Goal: Task Accomplishment & Management: Use online tool/utility

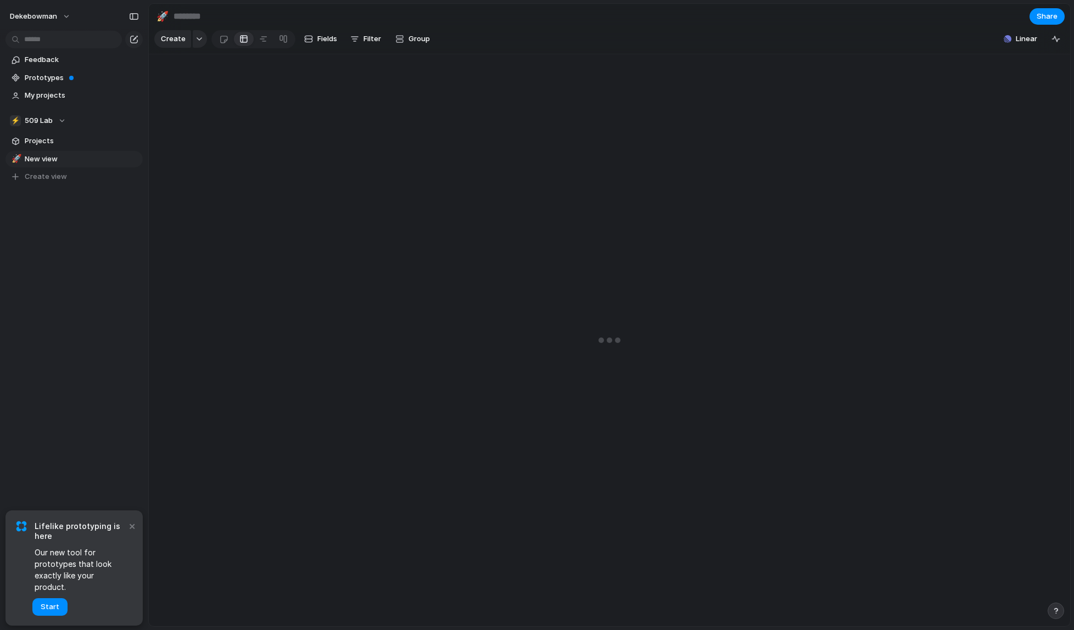
drag, startPoint x: 0, startPoint y: 0, endPoint x: 572, endPoint y: 12, distance: 572.0
click at [572, 12] on div "🚀 Share Create Fields Filter Group Zoom Collapse Linear" at bounding box center [610, 315] width 925 height 630
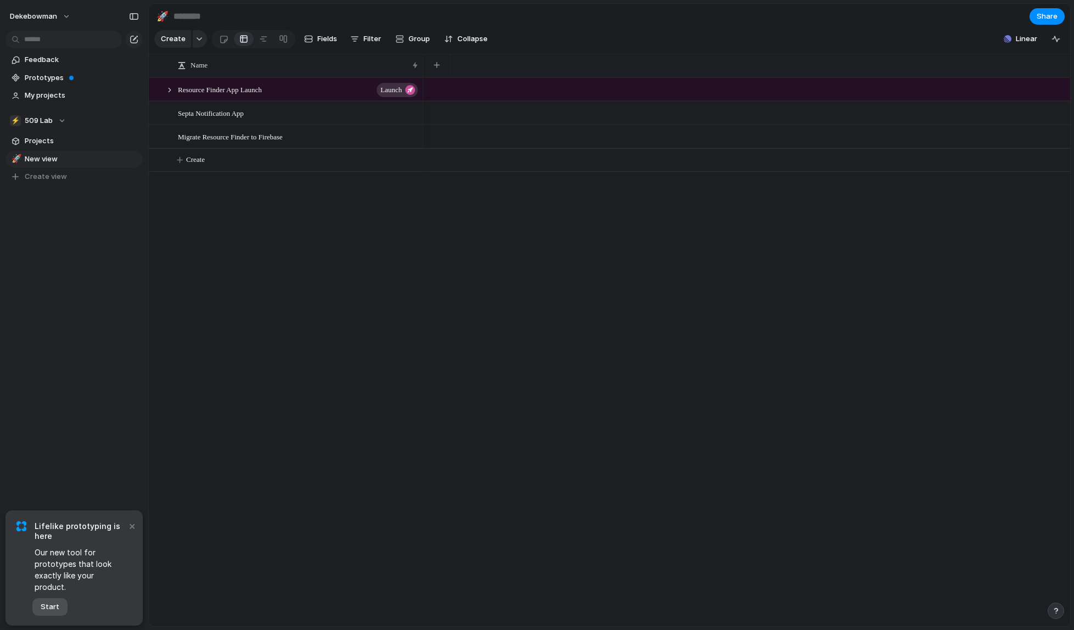
click at [50, 608] on span "Start" at bounding box center [50, 607] width 19 height 11
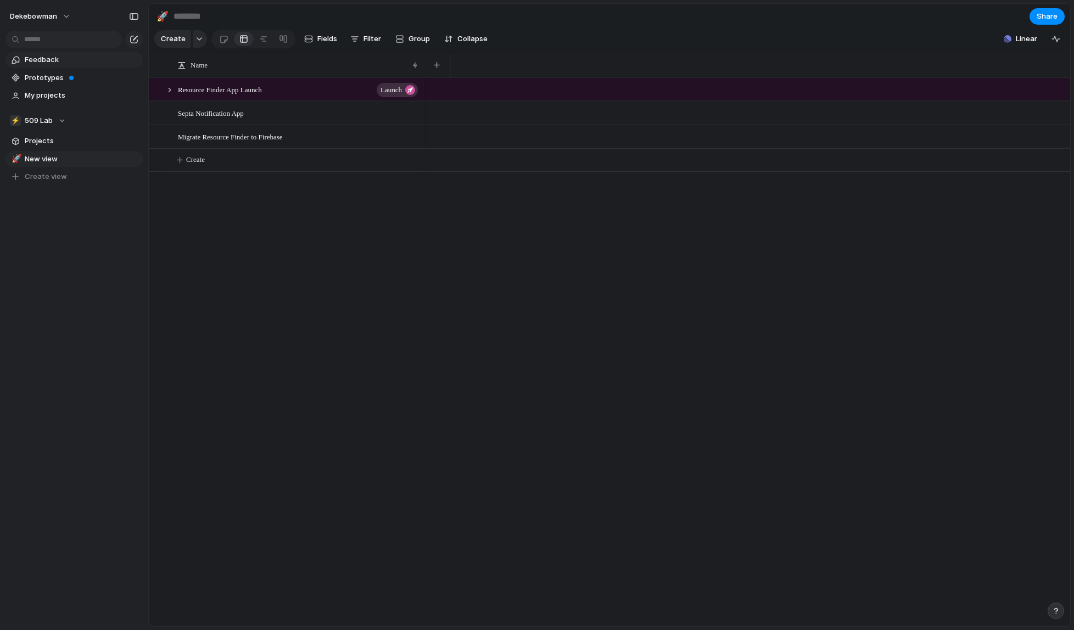
click at [36, 60] on span "Feedback" at bounding box center [82, 59] width 114 height 11
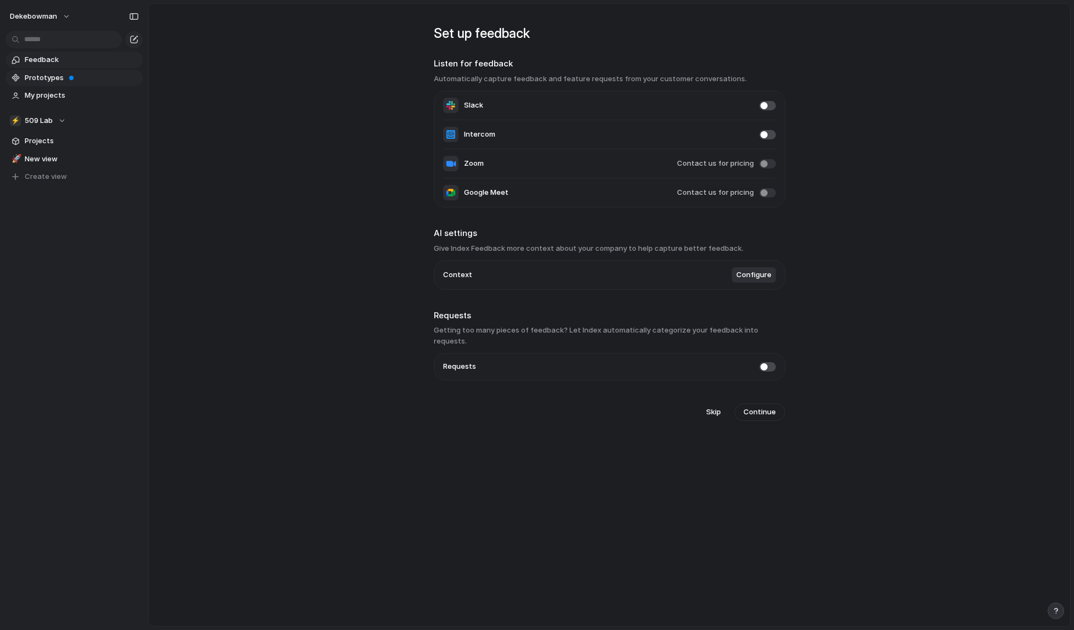
click at [42, 83] on link "Prototypes" at bounding box center [73, 78] width 137 height 16
click at [43, 80] on span "Prototypes" at bounding box center [82, 77] width 114 height 11
click at [53, 94] on span "My projects" at bounding box center [82, 95] width 114 height 11
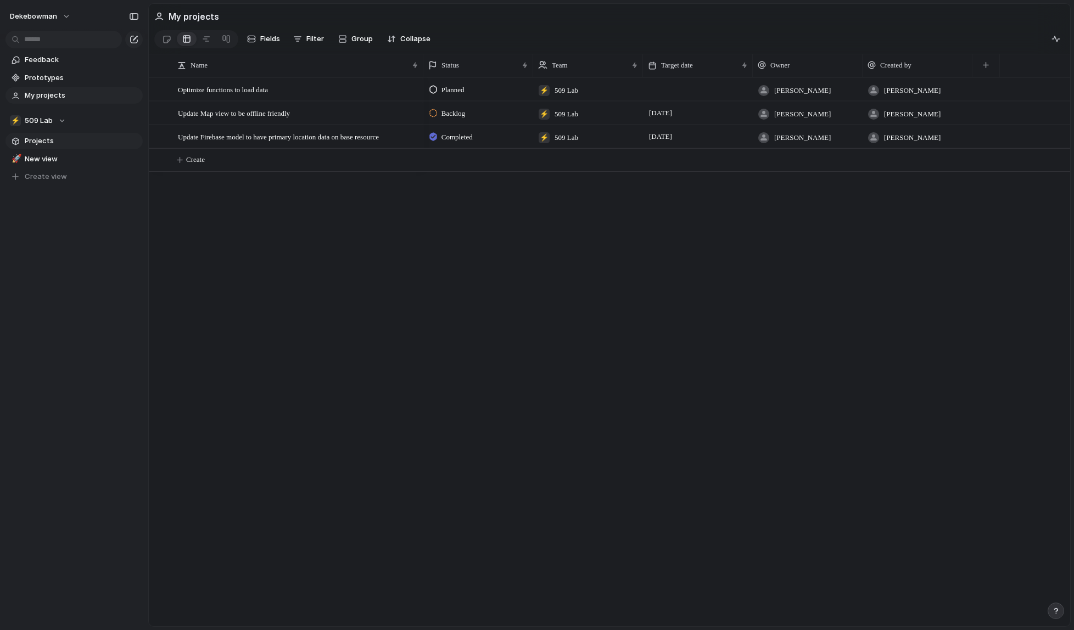
click at [31, 139] on span "Projects" at bounding box center [82, 141] width 114 height 11
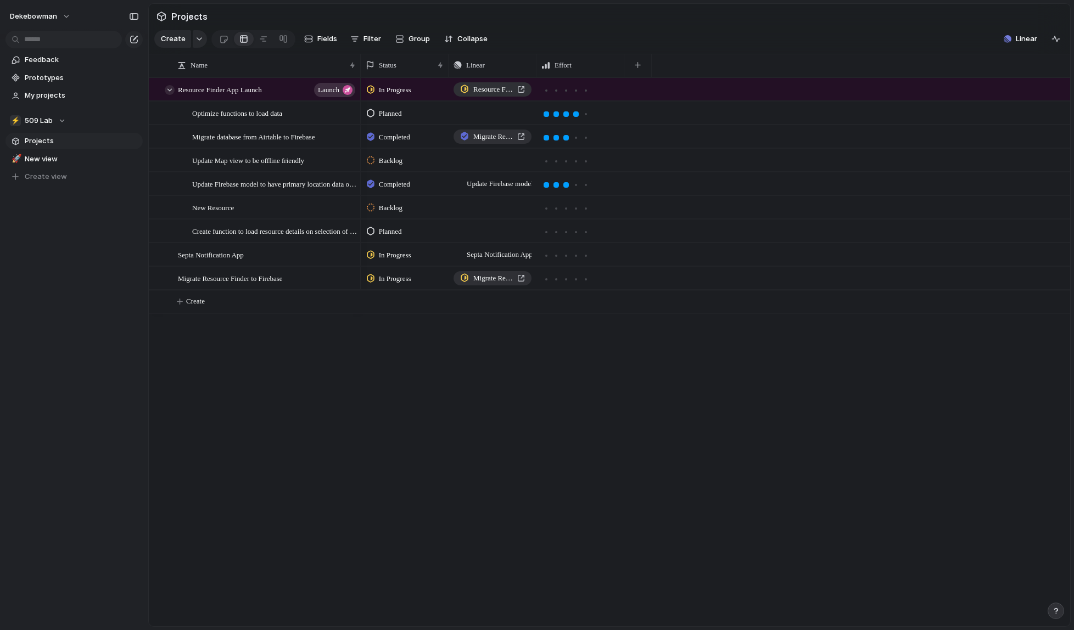
click at [167, 89] on div at bounding box center [170, 90] width 10 height 10
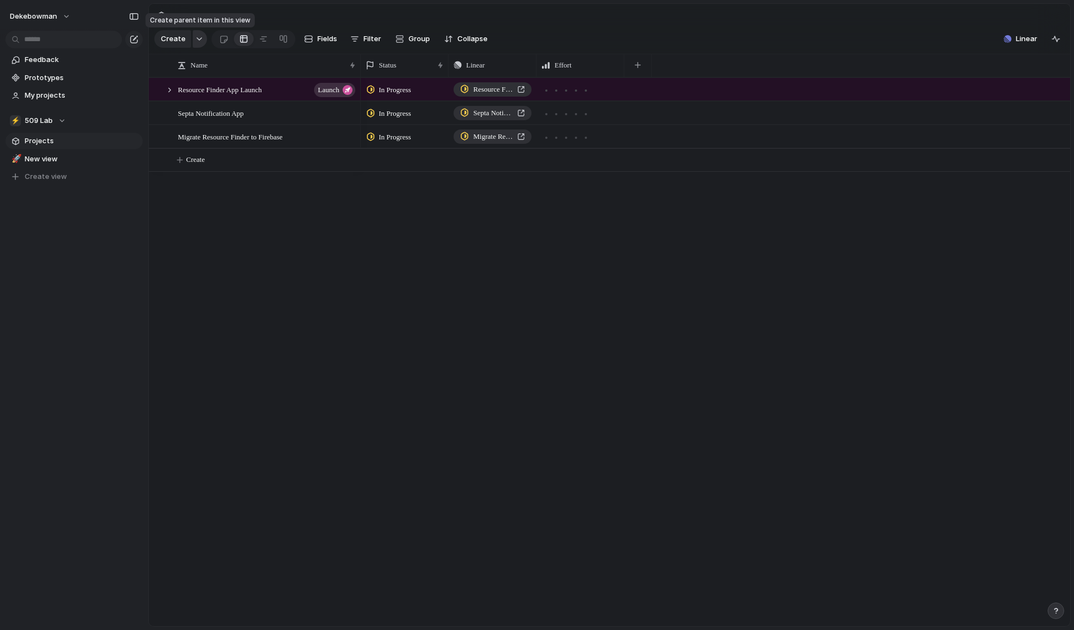
click at [196, 36] on button "button" at bounding box center [200, 39] width 14 height 18
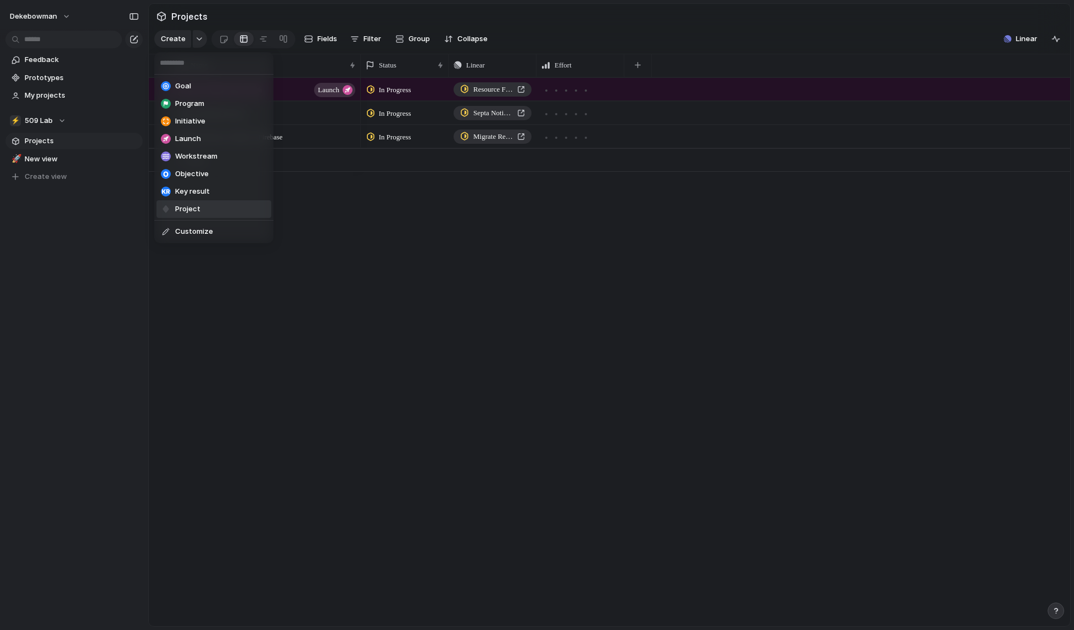
click at [209, 214] on li "Project" at bounding box center [213, 209] width 115 height 18
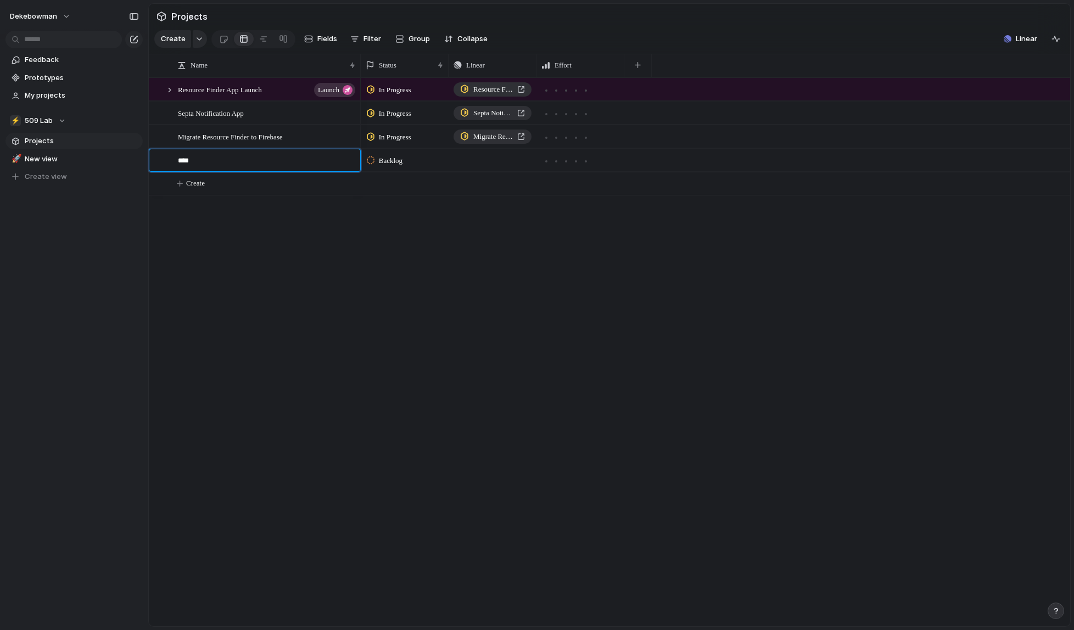
type textarea "****"
click at [192, 162] on span "Onym" at bounding box center [187, 160] width 18 height 13
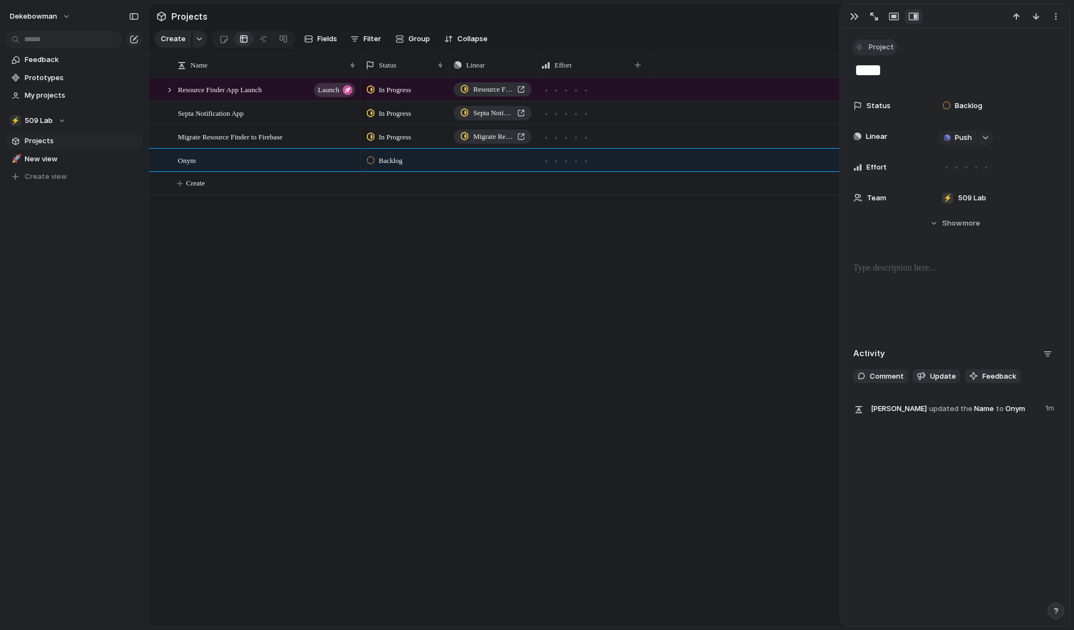
click at [883, 50] on span "Project" at bounding box center [880, 47] width 25 height 11
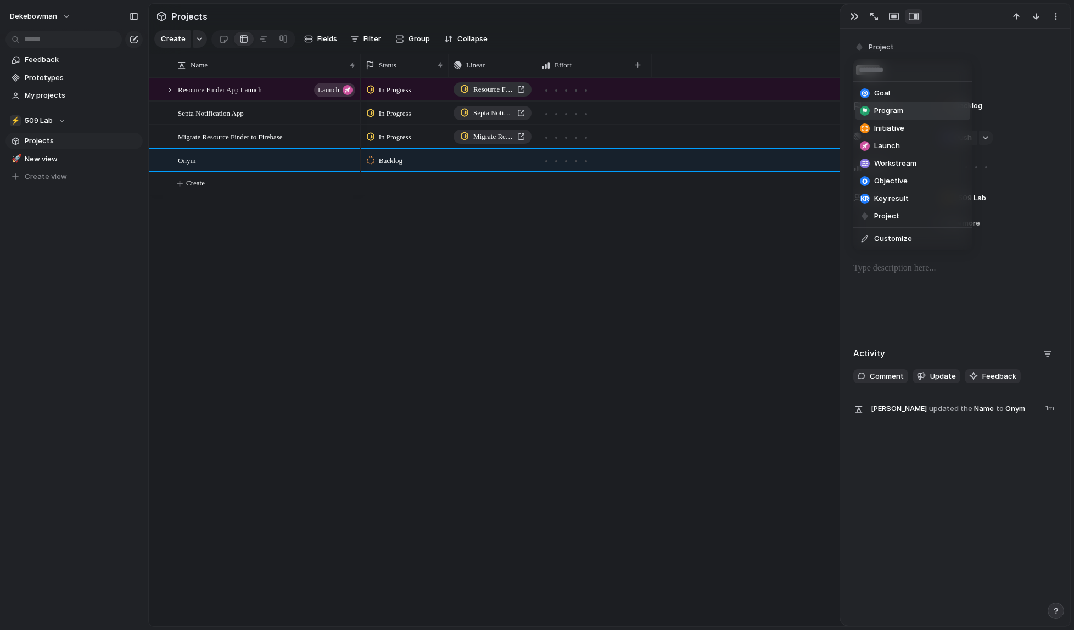
click at [900, 111] on span "Program" at bounding box center [888, 110] width 29 height 11
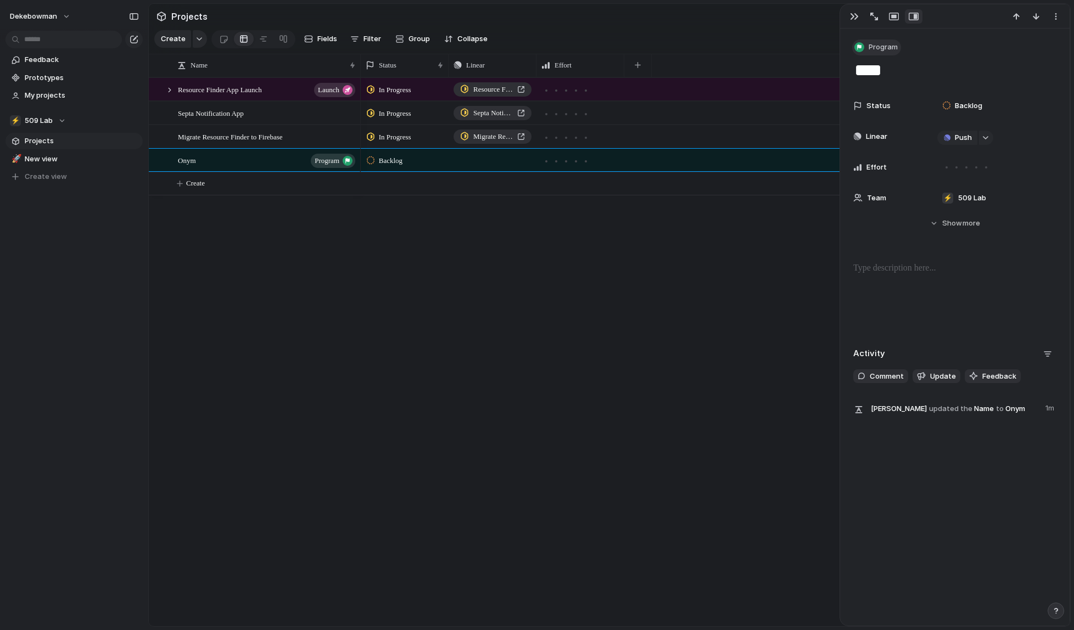
click at [878, 46] on span "Program" at bounding box center [882, 47] width 29 height 11
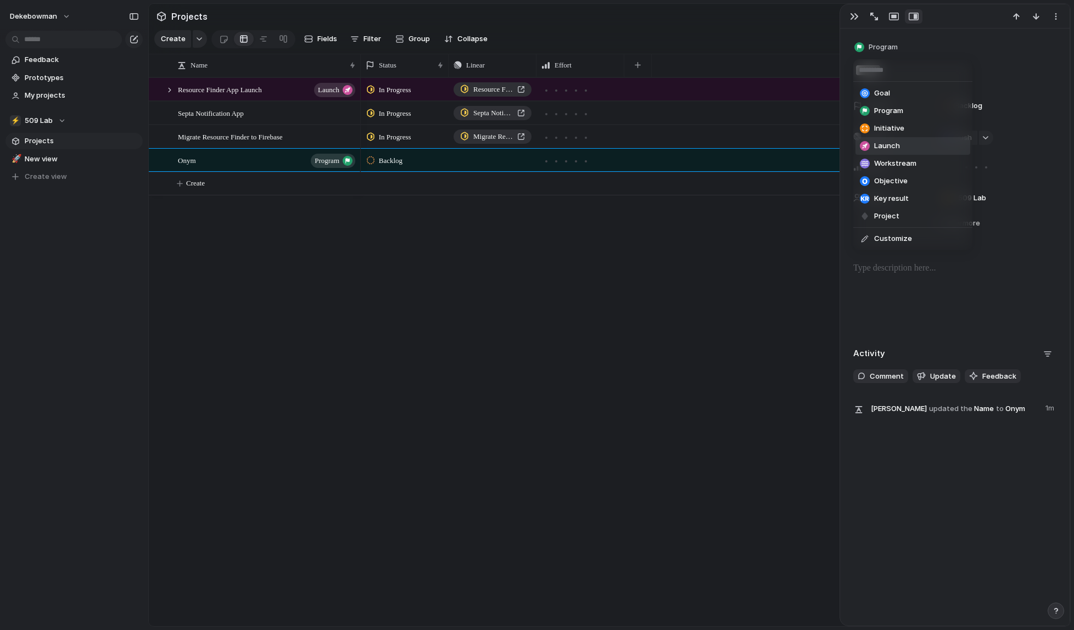
click at [880, 146] on span "Launch" at bounding box center [887, 146] width 26 height 11
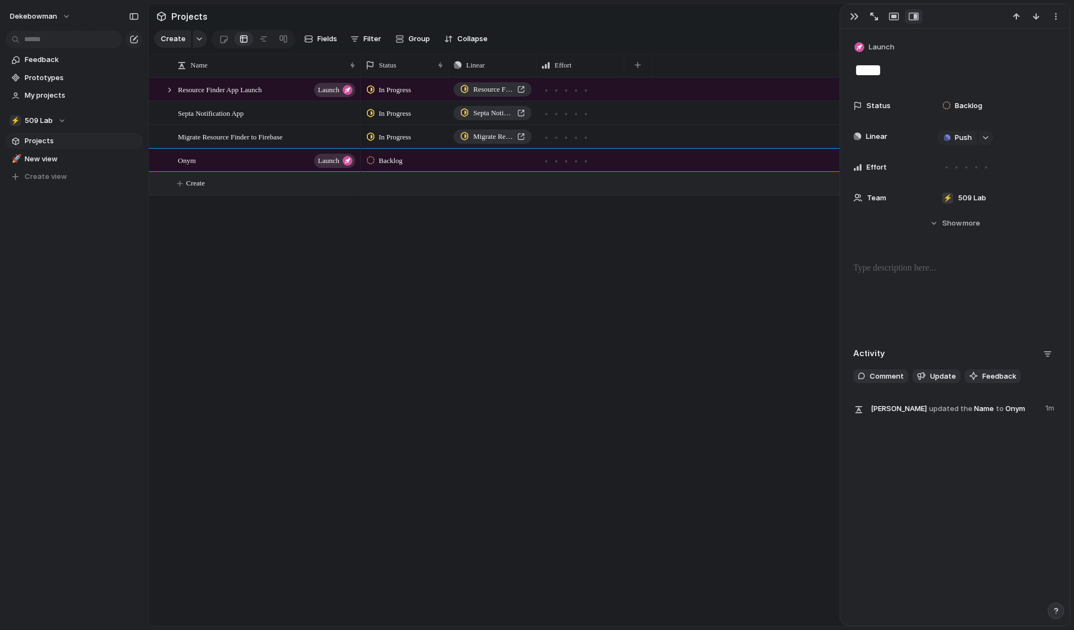
click at [382, 182] on button "Create" at bounding box center [623, 183] width 927 height 23
click at [392, 162] on span "Backlog" at bounding box center [391, 160] width 24 height 11
click at [409, 243] on span "In Progress" at bounding box center [398, 244] width 38 height 11
click at [238, 162] on div "Onym launch" at bounding box center [267, 160] width 179 height 23
click at [948, 226] on span "Show" at bounding box center [952, 223] width 20 height 11
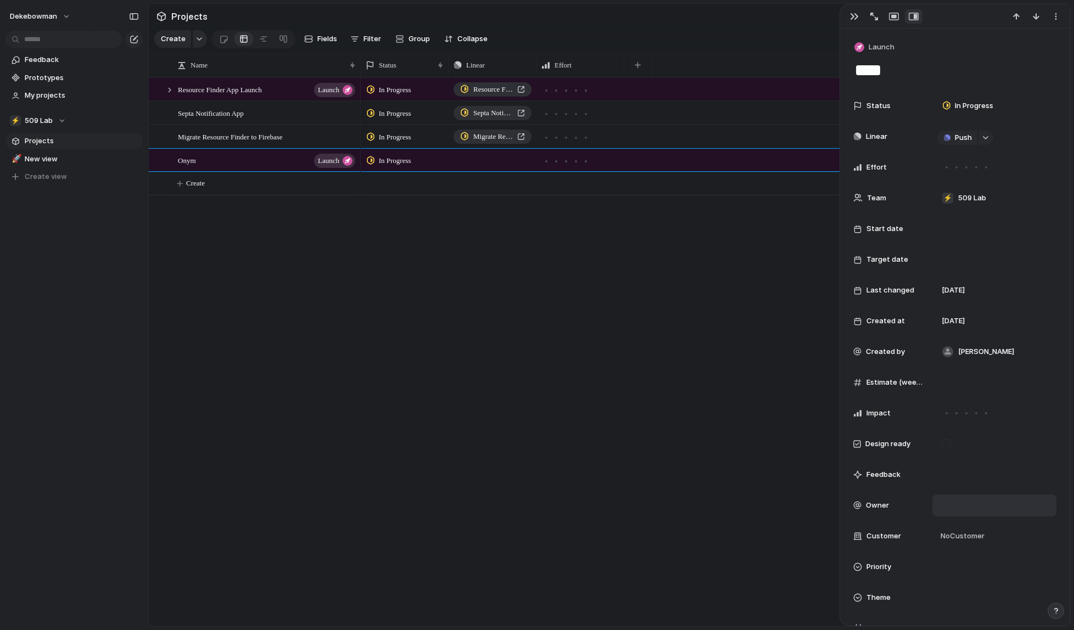
click at [951, 502] on div at bounding box center [994, 505] width 114 height 12
click at [985, 543] on span "[PERSON_NAME]" at bounding box center [987, 543] width 56 height 11
click at [988, 539] on div "No Customer" at bounding box center [994, 536] width 114 height 12
click at [975, 451] on div "Type to add a company" at bounding box center [537, 315] width 1074 height 630
click at [926, 237] on div "Start date" at bounding box center [954, 229] width 203 height 22
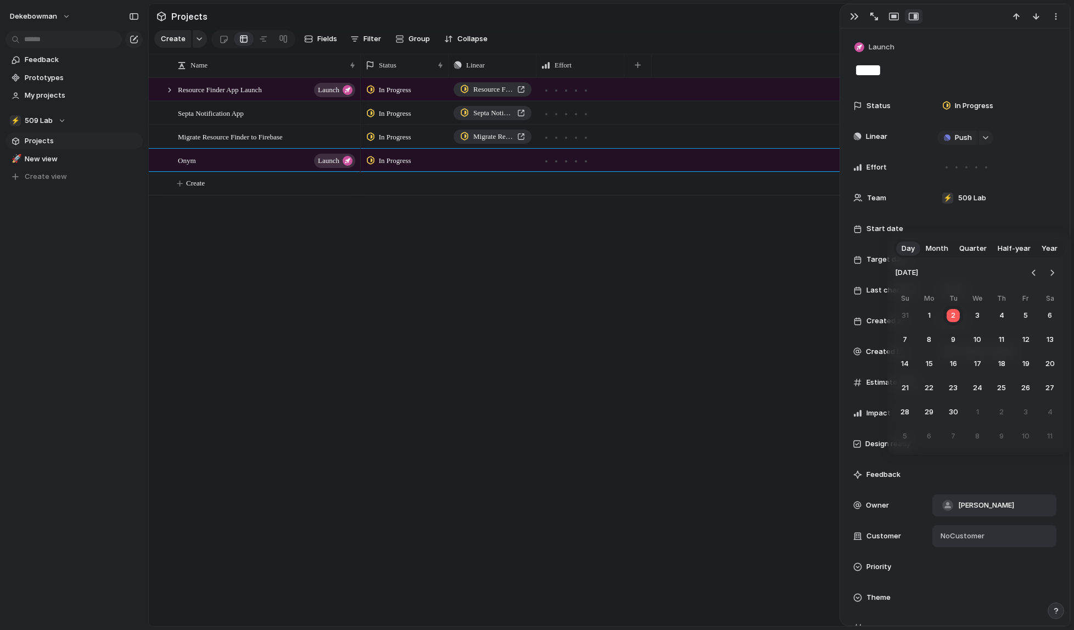
click at [940, 229] on div "Day Month Quarter Half-year Year [DATE] Su Mo Tu We Th Fr Sa 31 1 2 3 4 5 6 7 8…" at bounding box center [537, 315] width 1074 height 630
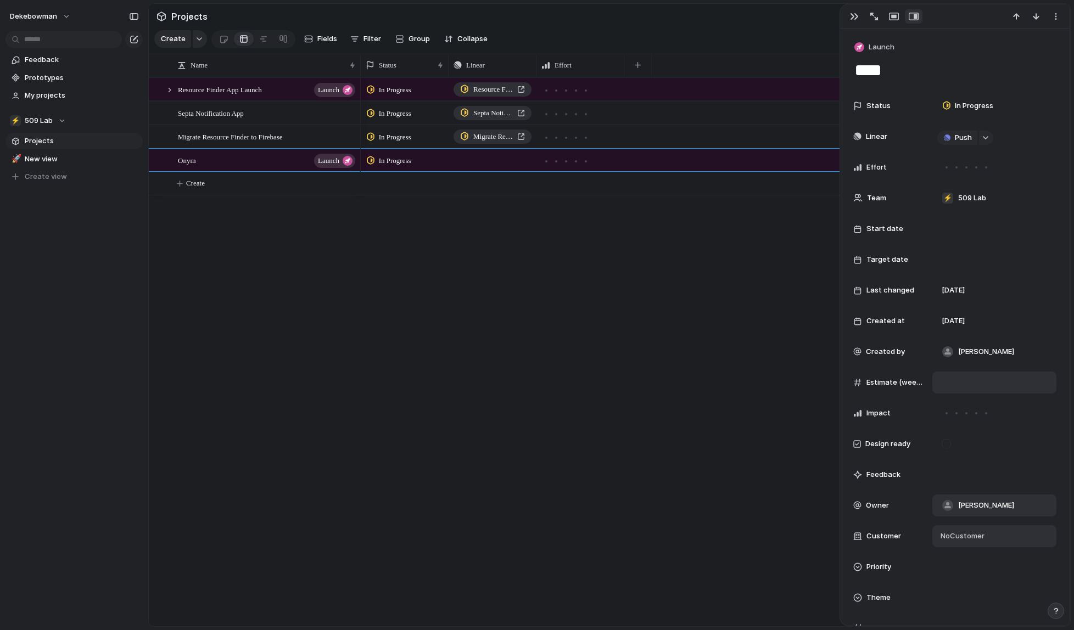
click at [956, 377] on div at bounding box center [994, 383] width 114 height 12
click at [957, 380] on input "number" at bounding box center [975, 383] width 76 height 8
click at [620, 345] on div "In Progress Resource Finder App In Progress Septa Notification App In Progress …" at bounding box center [715, 351] width 709 height 549
click at [198, 182] on span "Create" at bounding box center [195, 183] width 19 height 11
click at [335, 160] on span "launch" at bounding box center [328, 160] width 21 height 15
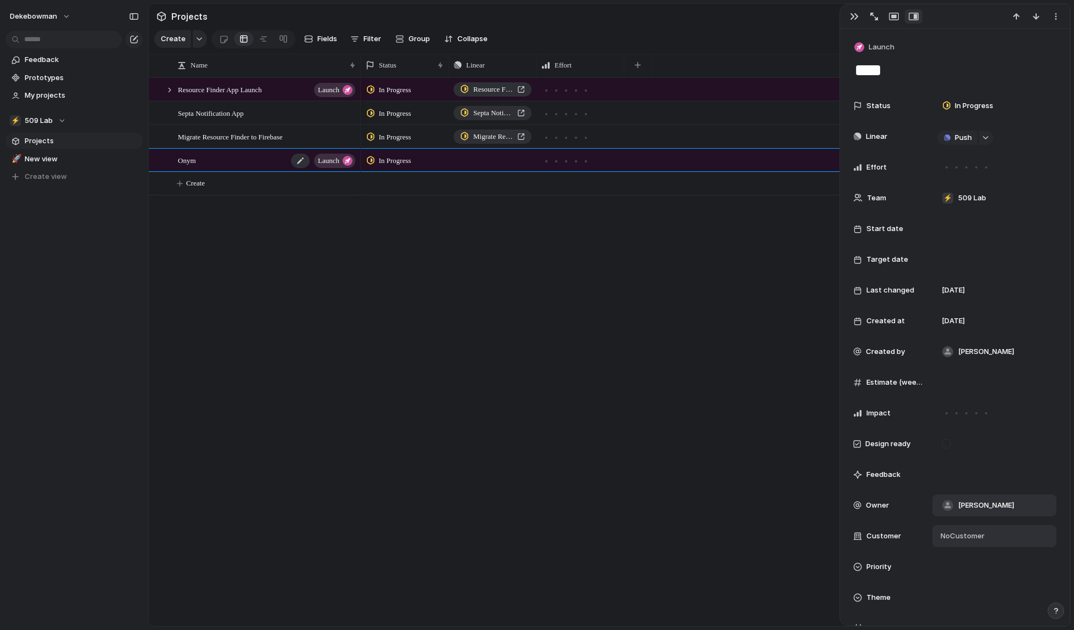
click at [338, 160] on span "launch" at bounding box center [328, 160] width 21 height 15
click at [348, 160] on div "button" at bounding box center [347, 161] width 10 height 10
click at [887, 53] on button "Launch" at bounding box center [875, 48] width 46 height 16
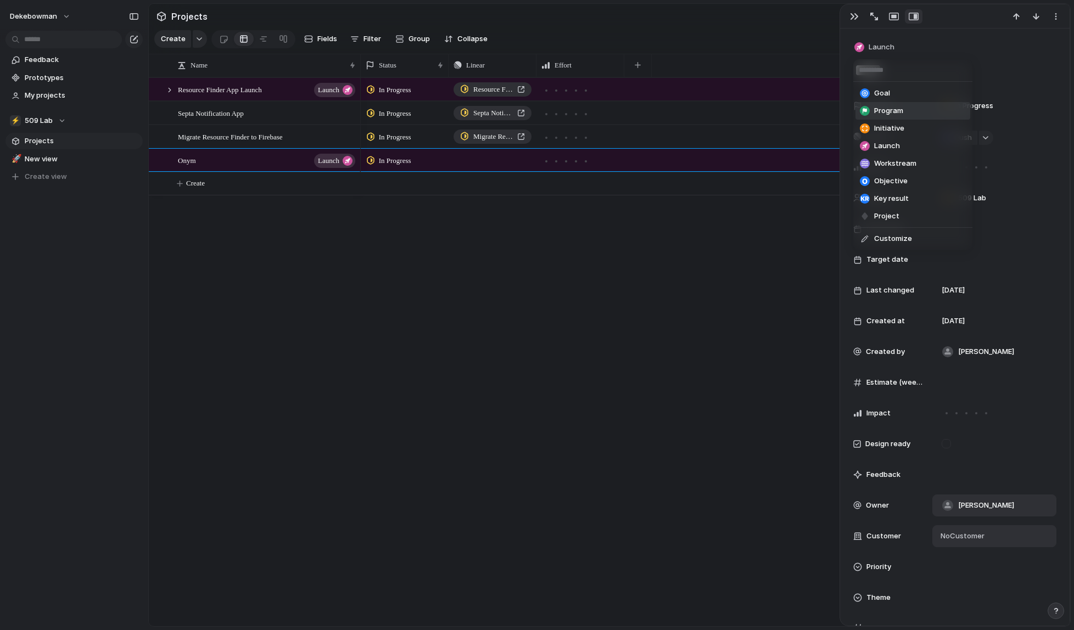
click at [889, 114] on span "Program" at bounding box center [888, 110] width 29 height 11
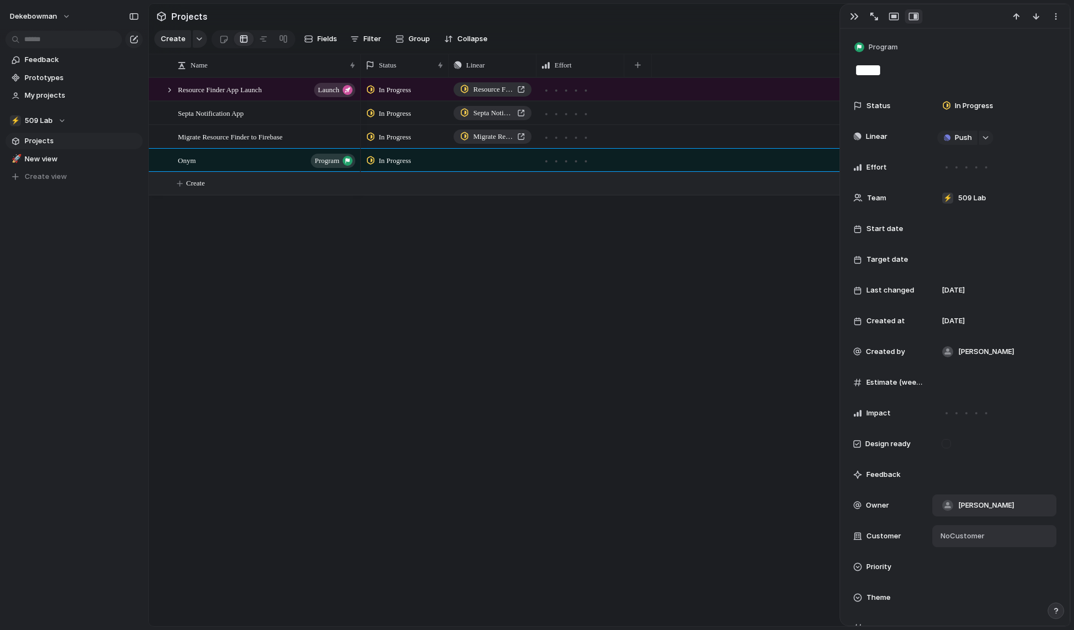
click at [270, 188] on button "Create" at bounding box center [623, 183] width 927 height 23
type textarea "**********"
click at [434, 186] on div "Backlog" at bounding box center [404, 182] width 87 height 19
click at [280, 177] on div "Backlog Planned In Progress Completed Canceled" at bounding box center [537, 315] width 1074 height 630
click at [955, 166] on div at bounding box center [956, 167] width 2 height 2
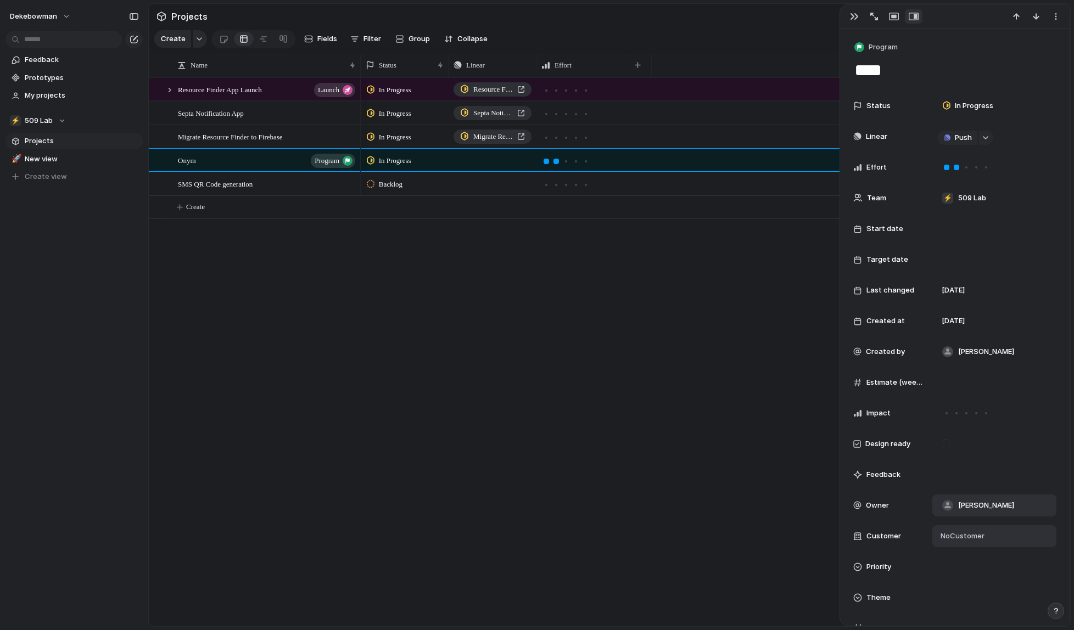
click at [913, 385] on span "Estimate (weeks)" at bounding box center [894, 382] width 57 height 11
click at [974, 381] on input "number" at bounding box center [975, 383] width 76 height 8
type input "*"
click at [1013, 382] on input "*" at bounding box center [975, 383] width 76 height 8
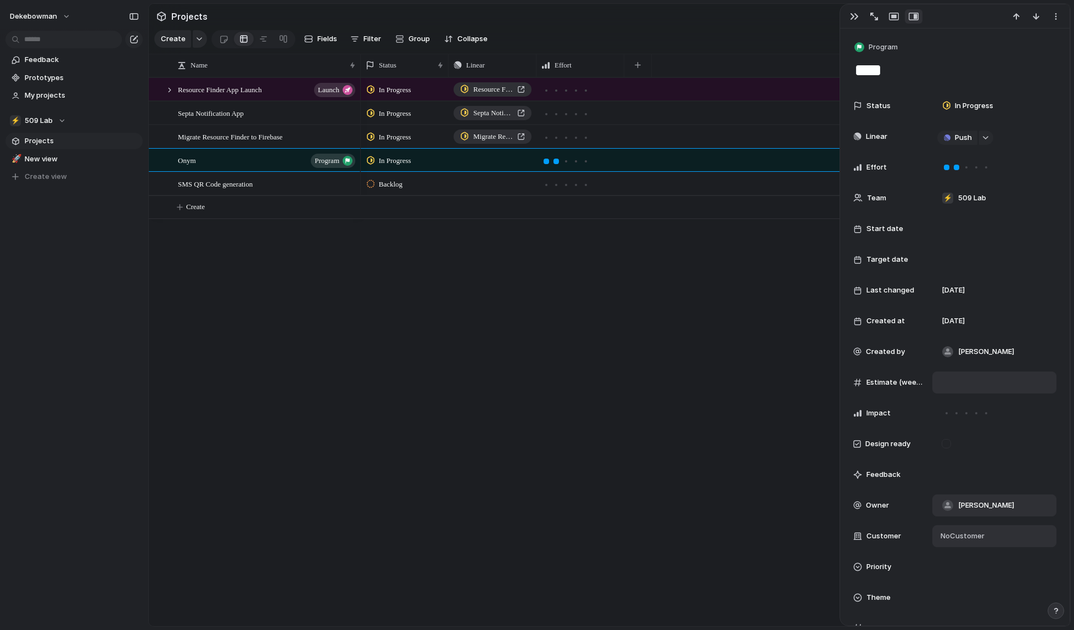
click at [1013, 382] on input "*" at bounding box center [975, 383] width 76 height 8
click at [966, 413] on div at bounding box center [966, 413] width 2 height 2
click at [947, 446] on div at bounding box center [945, 443] width 9 height 9
click at [946, 441] on div at bounding box center [945, 443] width 9 height 9
click at [772, 340] on div "In Progress Resource Finder App In Progress Septa Notification App In Progress …" at bounding box center [715, 351] width 709 height 549
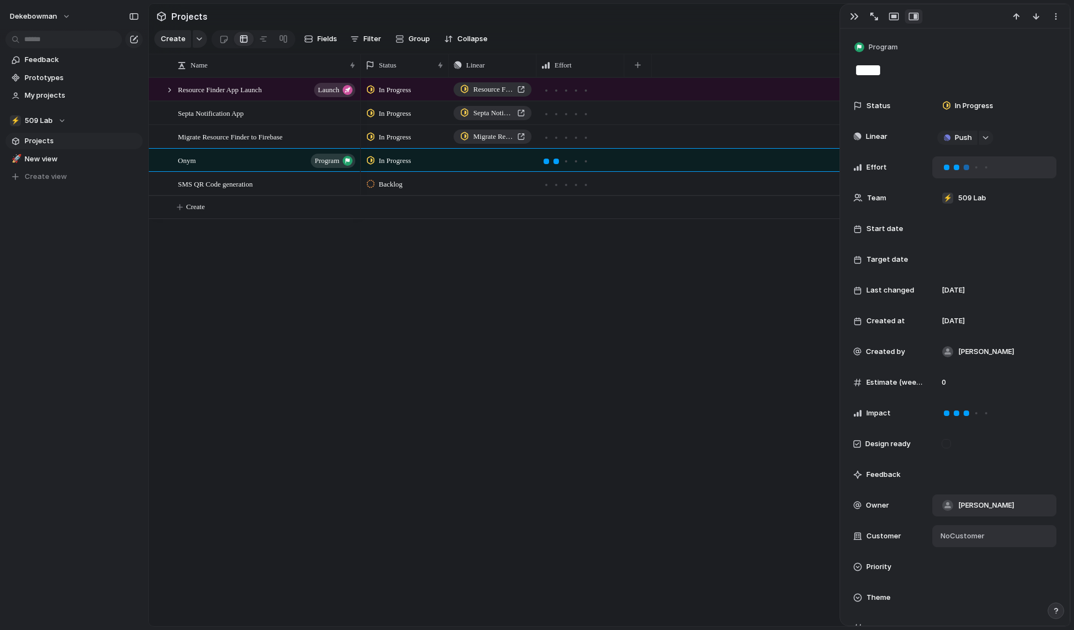
click at [967, 166] on div at bounding box center [965, 167] width 5 height 5
click at [944, 165] on div at bounding box center [945, 167] width 5 height 5
click at [978, 165] on div at bounding box center [975, 167] width 5 height 5
click at [976, 413] on div at bounding box center [975, 413] width 5 height 5
click at [301, 182] on div "SMS QR Code generation" at bounding box center [267, 184] width 179 height 23
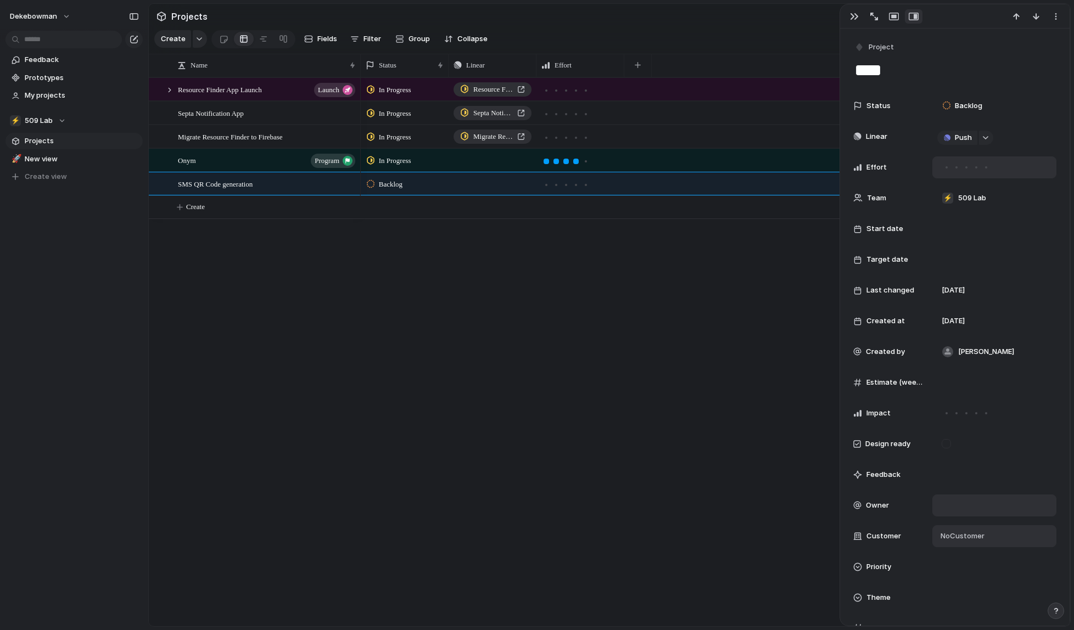
click at [957, 168] on div at bounding box center [956, 167] width 10 height 10
click at [853, 441] on div at bounding box center [857, 444] width 8 height 8
click at [929, 442] on div "Design ready" at bounding box center [954, 444] width 203 height 22
click at [956, 409] on div at bounding box center [956, 413] width 10 height 10
click at [967, 412] on div at bounding box center [965, 413] width 5 height 5
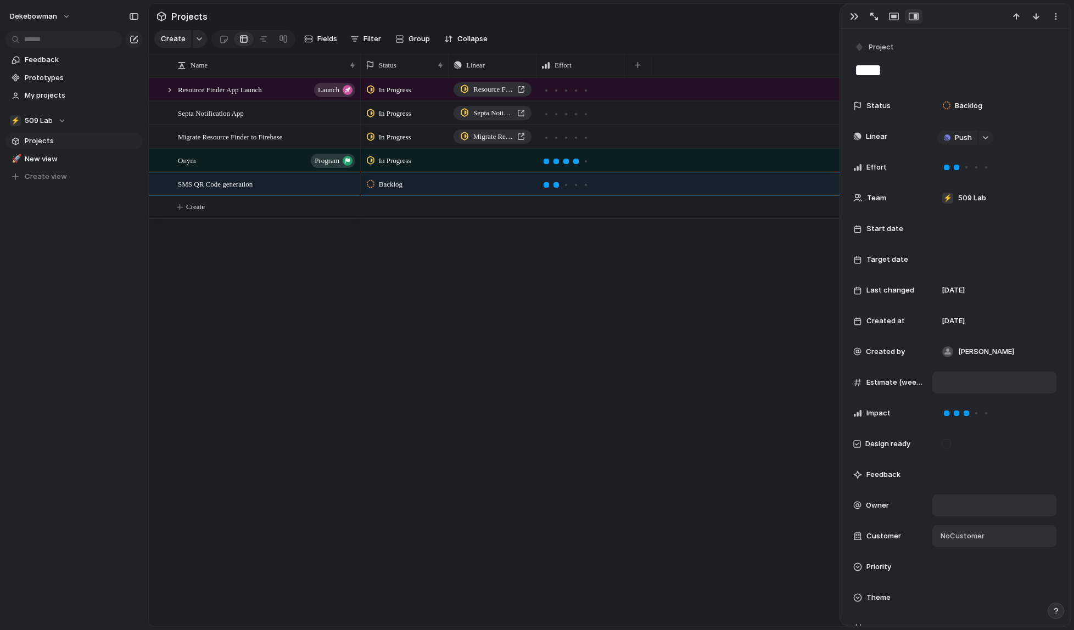
click at [960, 381] on div at bounding box center [994, 383] width 114 height 12
type input "*"
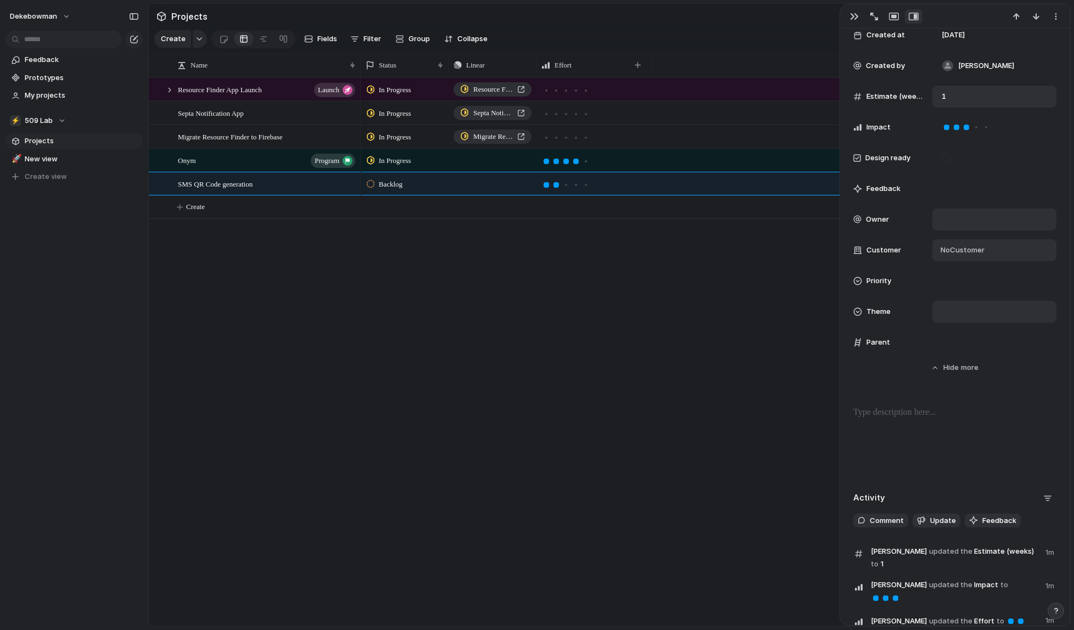
scroll to position [285, 0]
click at [906, 342] on div "Parent" at bounding box center [888, 343] width 70 height 11
click at [866, 340] on span "Parent" at bounding box center [878, 343] width 24 height 11
click at [934, 336] on div at bounding box center [994, 343] width 124 height 22
click at [952, 344] on div at bounding box center [994, 343] width 114 height 12
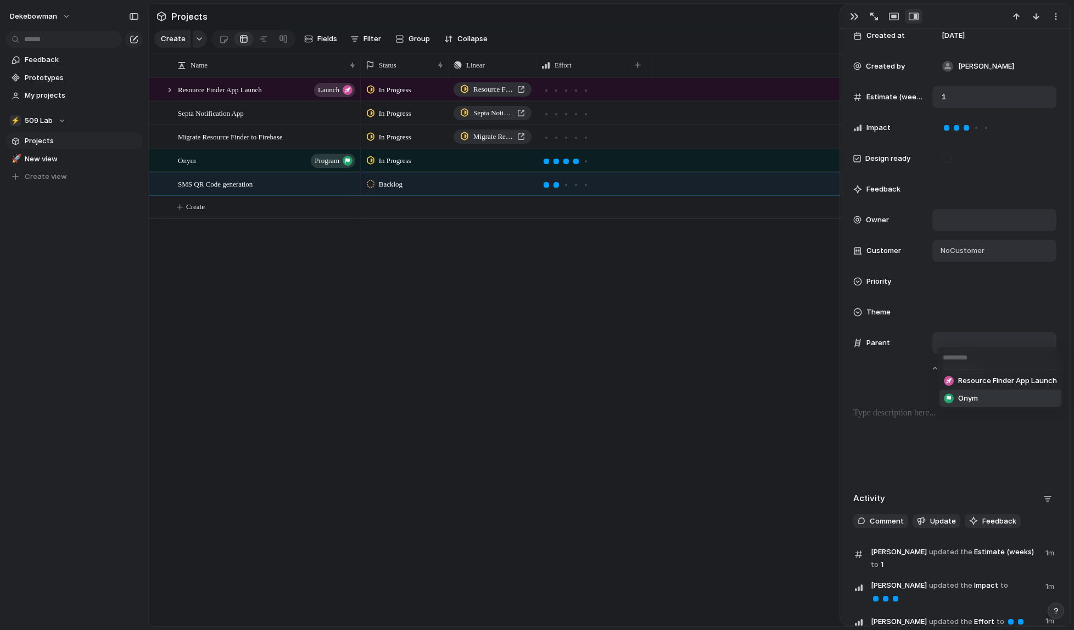
click at [970, 401] on span "Onym" at bounding box center [968, 398] width 20 height 11
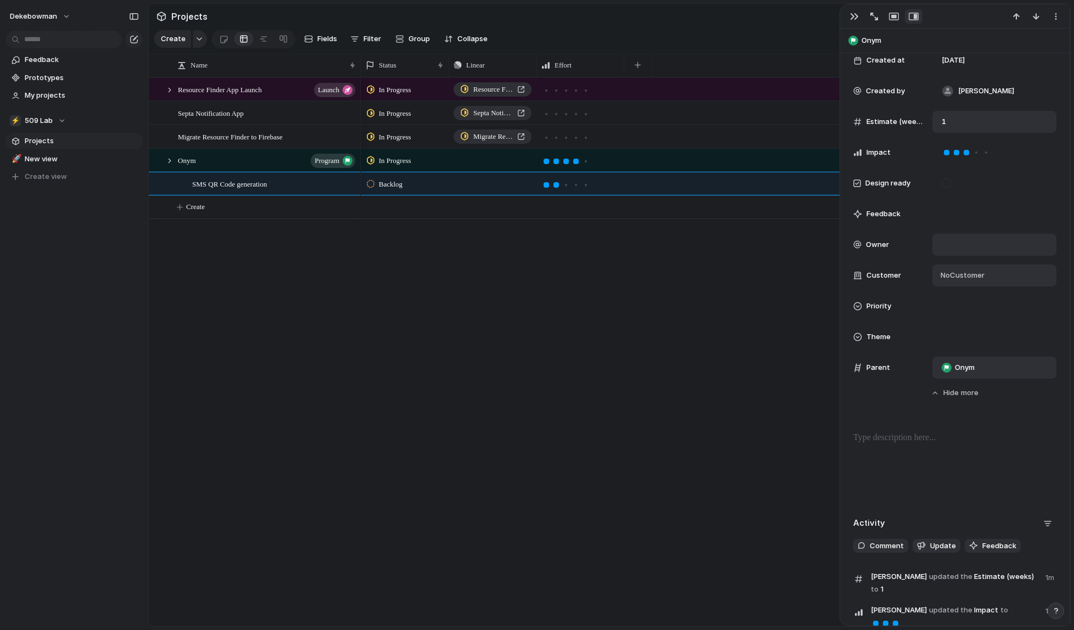
scroll to position [286, 0]
click at [542, 161] on div at bounding box center [546, 161] width 10 height 10
click at [547, 162] on div at bounding box center [545, 161] width 5 height 5
click at [552, 160] on div at bounding box center [556, 161] width 10 height 10
drag, startPoint x: 570, startPoint y: 159, endPoint x: 484, endPoint y: 160, distance: 86.2
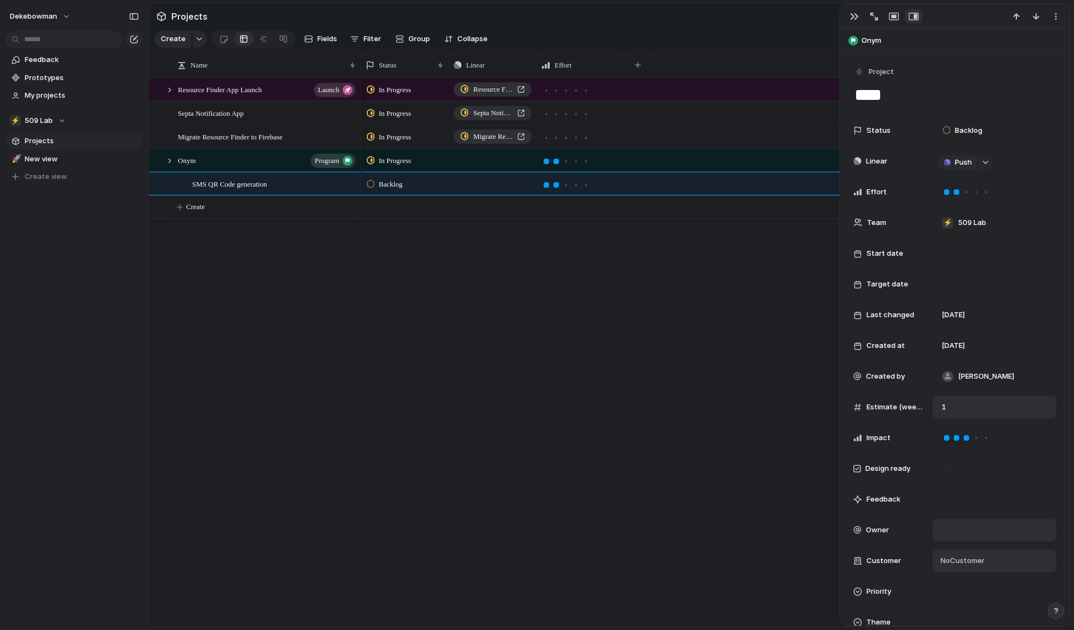
scroll to position [0, 0]
click at [967, 120] on div "Backlog" at bounding box center [994, 131] width 124 height 22
click at [980, 193] on span "Planned" at bounding box center [968, 195] width 28 height 11
click at [586, 331] on div "In Progress Resource Finder App In Progress Septa Notification App In Progress …" at bounding box center [715, 351] width 709 height 549
click at [492, 184] on button "Push" at bounding box center [498, 184] width 37 height 14
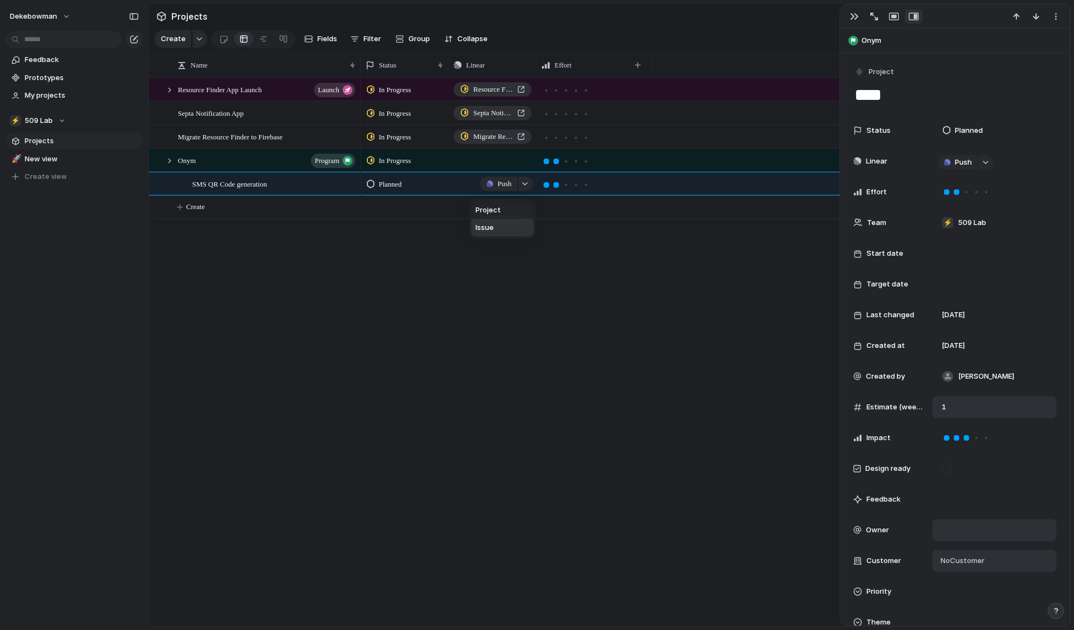
click at [497, 228] on li "Issue" at bounding box center [502, 228] width 63 height 18
click at [501, 186] on span "Open in Linear" at bounding box center [493, 183] width 40 height 11
click at [211, 162] on div "Onym program" at bounding box center [267, 160] width 179 height 23
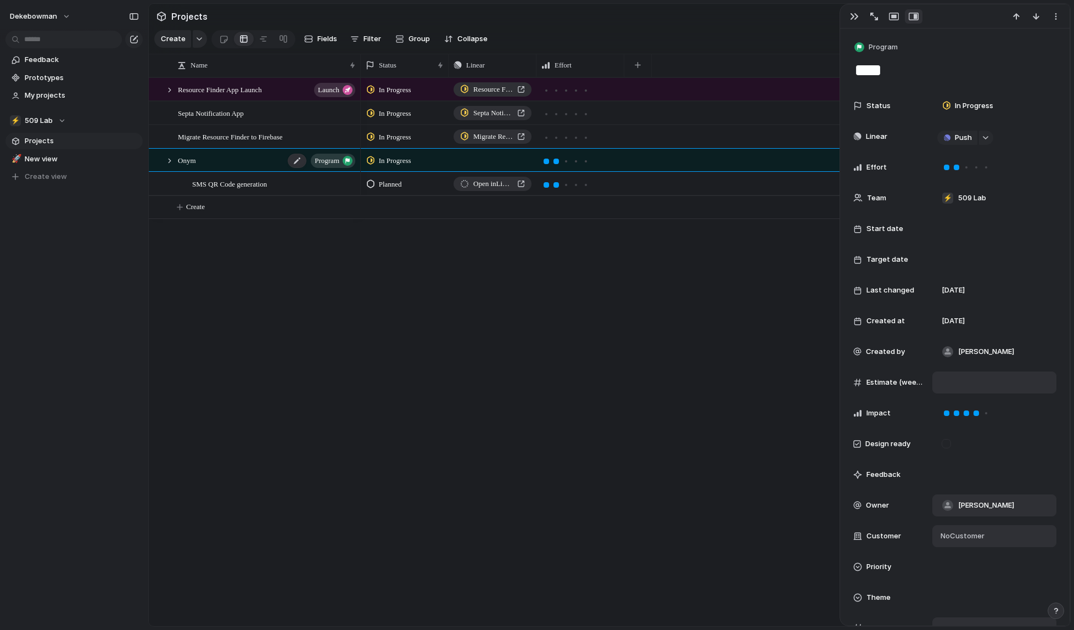
click at [187, 162] on span "Onym" at bounding box center [187, 160] width 18 height 13
click at [174, 161] on div at bounding box center [170, 161] width 10 height 10
click at [167, 161] on div at bounding box center [170, 161] width 10 height 10
click at [212, 207] on button "Create" at bounding box center [623, 207] width 927 height 23
type textarea "**********"
